Goal: Information Seeking & Learning: Learn about a topic

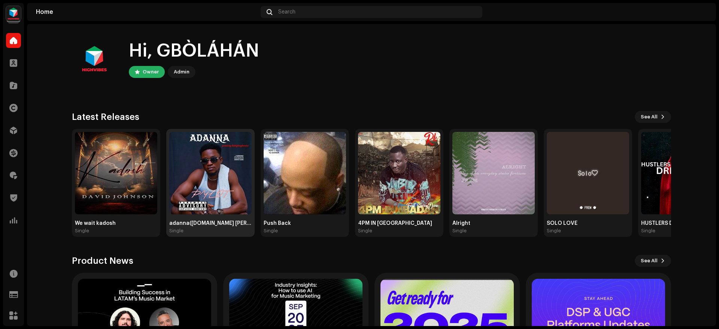
scroll to position [1, 0]
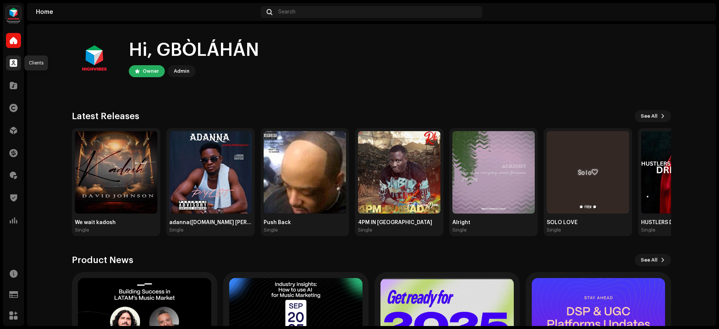
click at [15, 60] on span at bounding box center [13, 63] width 7 height 6
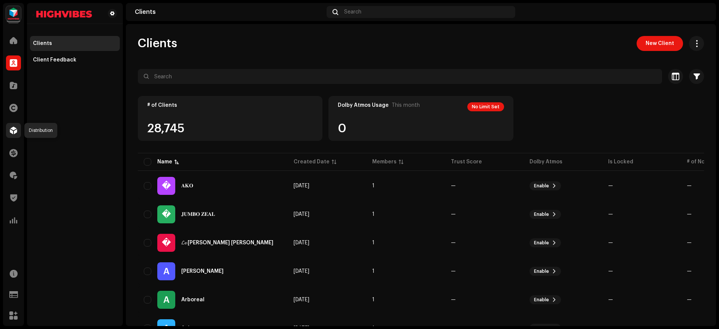
click at [15, 132] on span at bounding box center [13, 130] width 7 height 6
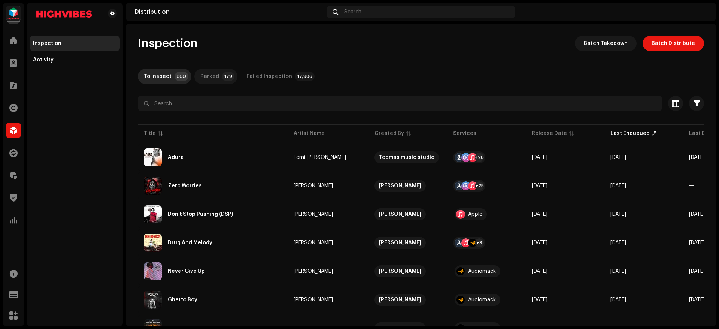
click at [219, 80] on p-tab "Parked 179" at bounding box center [215, 76] width 43 height 15
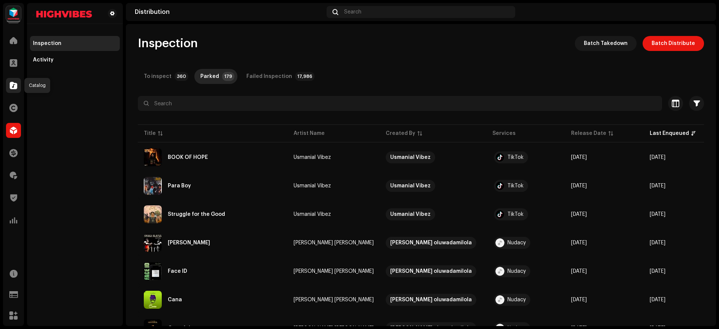
click at [10, 81] on div at bounding box center [13, 85] width 15 height 15
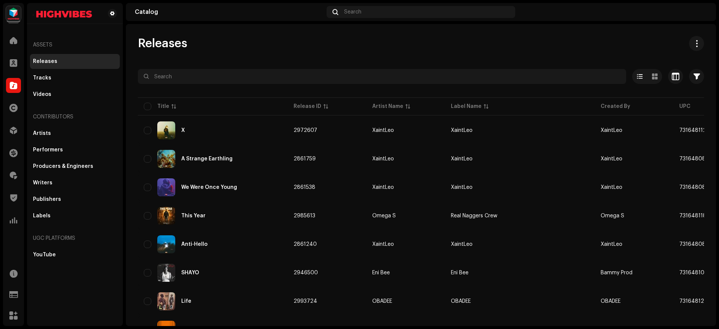
click at [214, 166] on div "A Strange Earthling" at bounding box center [213, 159] width 138 height 18
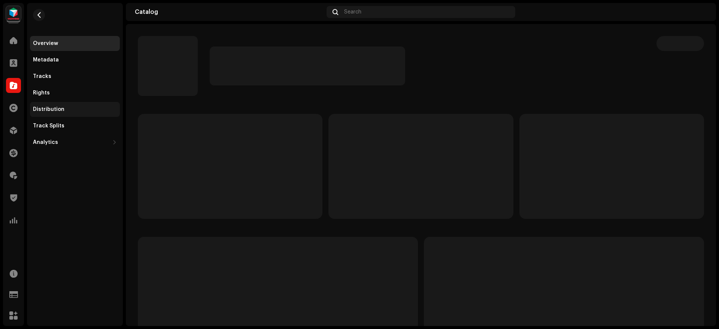
click at [63, 105] on div "Distribution" at bounding box center [75, 109] width 90 height 15
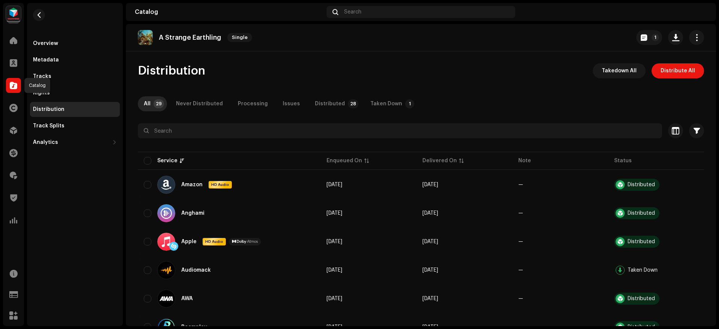
click at [15, 84] on span at bounding box center [13, 85] width 7 height 6
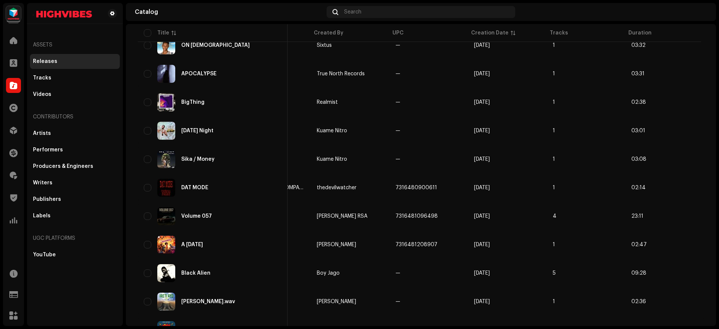
scroll to position [428, 0]
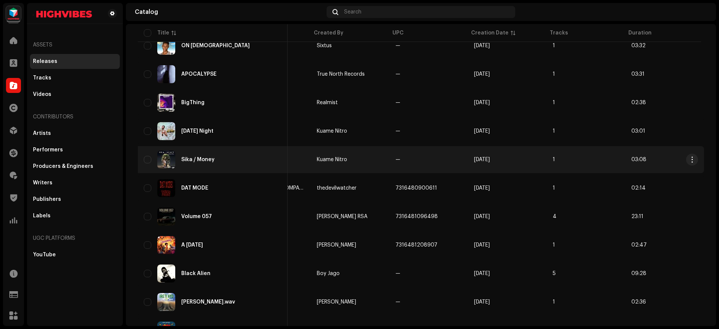
click at [205, 159] on div "Sika / Money" at bounding box center [197, 159] width 33 height 5
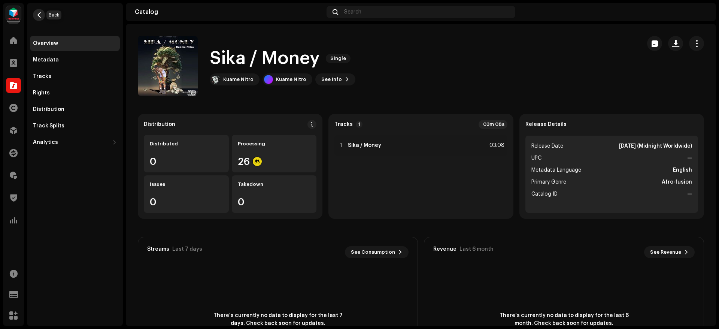
click at [39, 16] on span "button" at bounding box center [39, 15] width 6 height 6
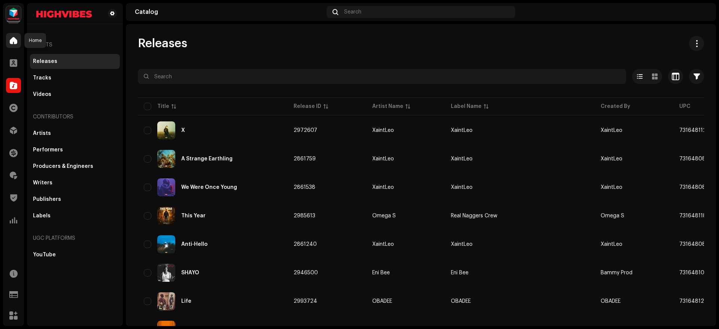
click at [10, 41] on span at bounding box center [13, 40] width 7 height 6
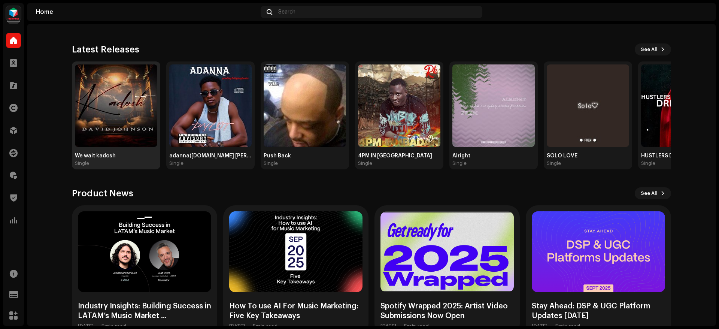
click at [109, 111] on img at bounding box center [116, 105] width 82 height 82
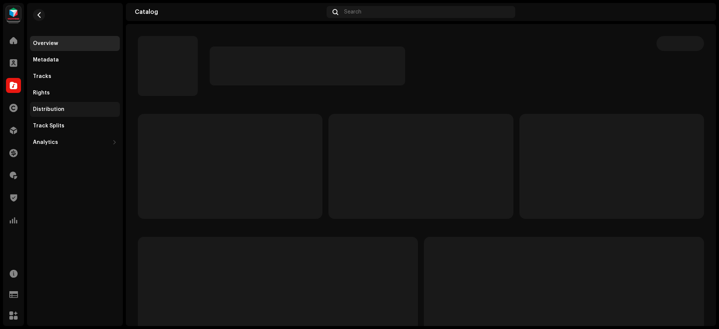
click at [63, 109] on div "Distribution" at bounding box center [75, 109] width 84 height 6
